Goal: Task Accomplishment & Management: Manage account settings

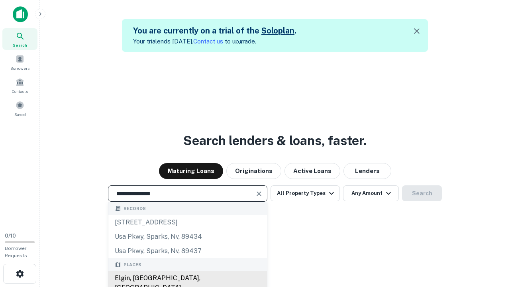
click at [187, 278] on div "Elgin, [GEOGRAPHIC_DATA], [GEOGRAPHIC_DATA]" at bounding box center [187, 283] width 159 height 24
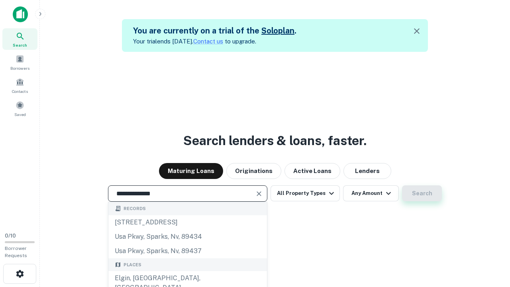
type input "**********"
click at [422, 193] on button "Search" at bounding box center [422, 193] width 40 height 16
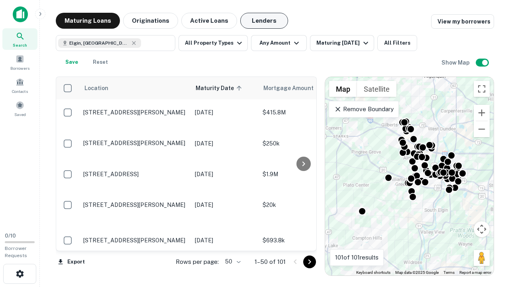
click at [264, 21] on button "Lenders" at bounding box center [264, 21] width 48 height 16
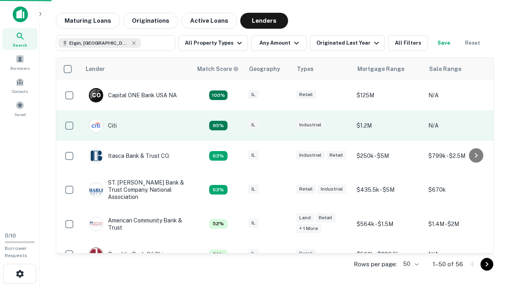
click at [283, 126] on div "IL" at bounding box center [268, 125] width 40 height 11
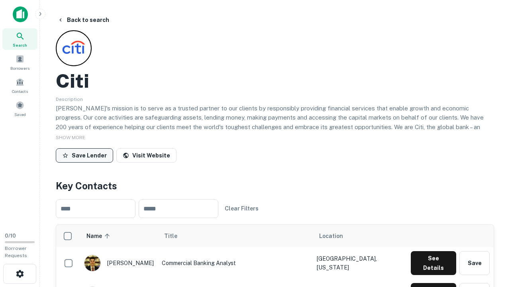
click at [84, 155] on button "Save Lender" at bounding box center [84, 155] width 57 height 14
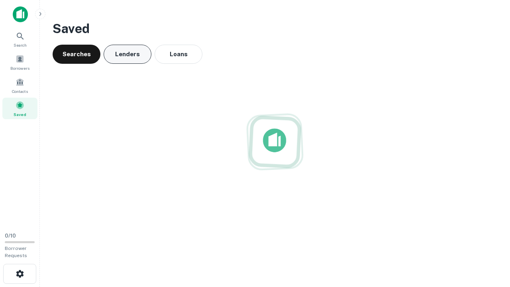
click at [128, 54] on button "Lenders" at bounding box center [128, 54] width 48 height 19
